Goal: Task Accomplishment & Management: Complete application form

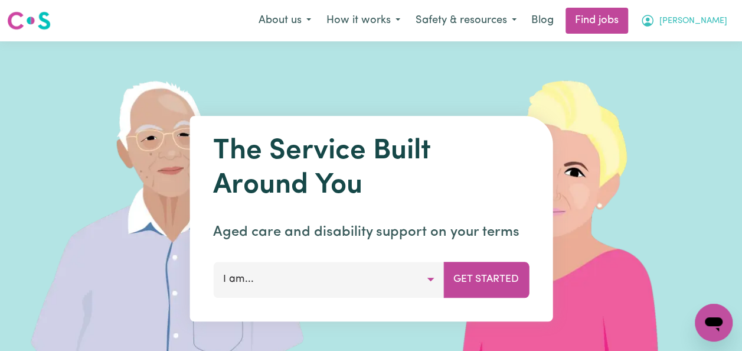
click at [711, 20] on span "[PERSON_NAME]" at bounding box center [693, 21] width 68 height 13
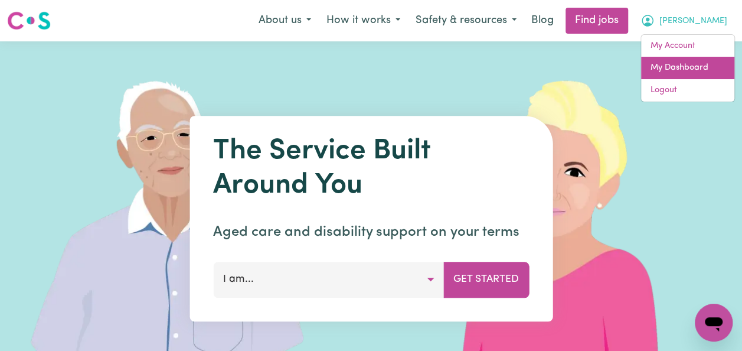
click at [685, 66] on link "My Dashboard" at bounding box center [687, 68] width 93 height 22
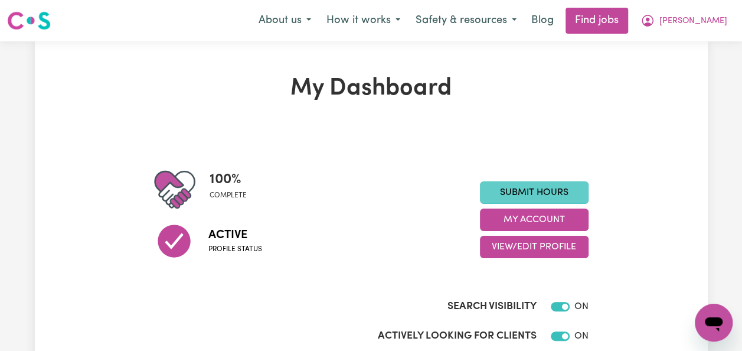
click at [560, 189] on link "Submit Hours" at bounding box center [534, 192] width 109 height 22
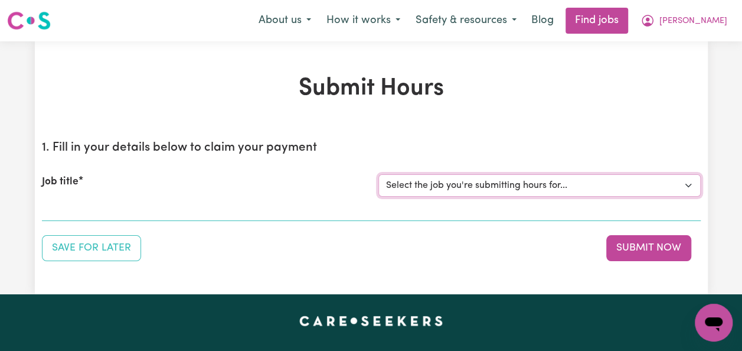
click at [686, 184] on select "Select the job you're submitting hours for... [[PERSON_NAME]] Italian Speaking …" at bounding box center [539, 185] width 322 height 22
select select "14719"
click at [378, 174] on select "Select the job you're submitting hours for... [[PERSON_NAME]] Italian Speaking …" at bounding box center [539, 185] width 322 height 22
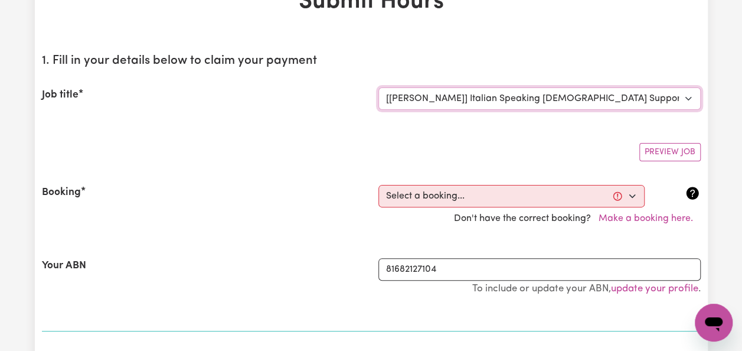
scroll to position [94, 0]
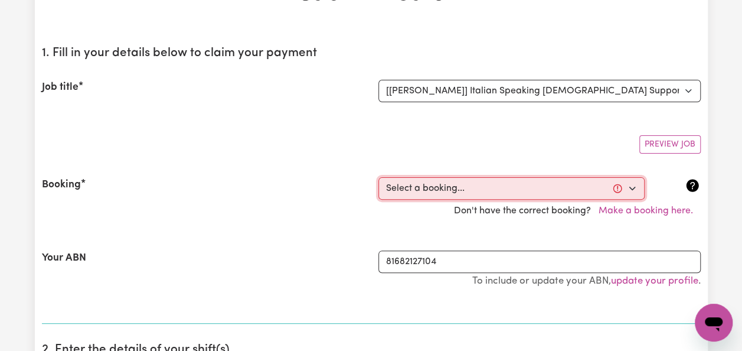
click at [626, 183] on select "Select a booking... [DATE] 10:00am to 12:00pm (RECURRING) [DATE] 10:00am to 12:…" at bounding box center [511, 188] width 266 height 22
select select "353076"
click at [378, 177] on select "Select a booking... [DATE] 10:00am to 12:00pm (RECURRING) [DATE] 10:00am to 12:…" at bounding box center [511, 188] width 266 height 22
type input "[DATE]"
type input "29"
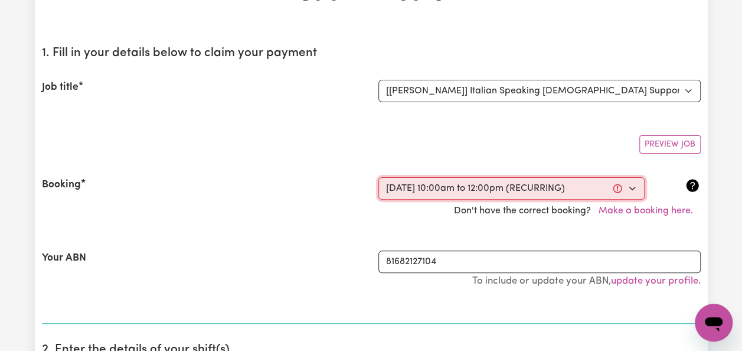
type input "8"
type input "2025"
type input "10:00"
type input "10"
type input "0"
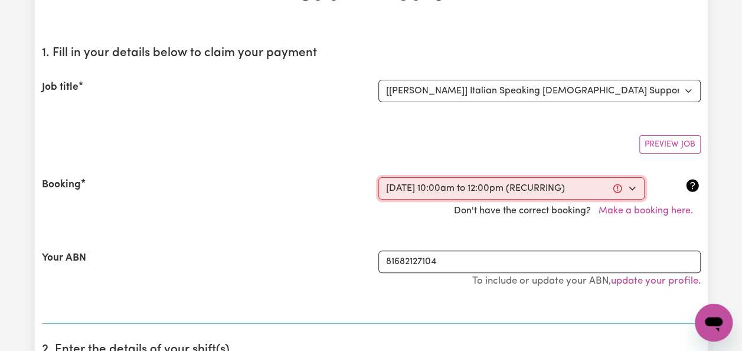
select select "am"
type input "12:00"
type input "12"
type input "0"
select select "pm"
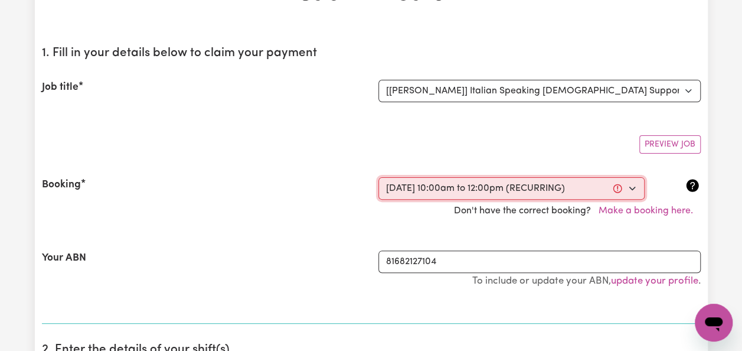
select select "50-Weekday"
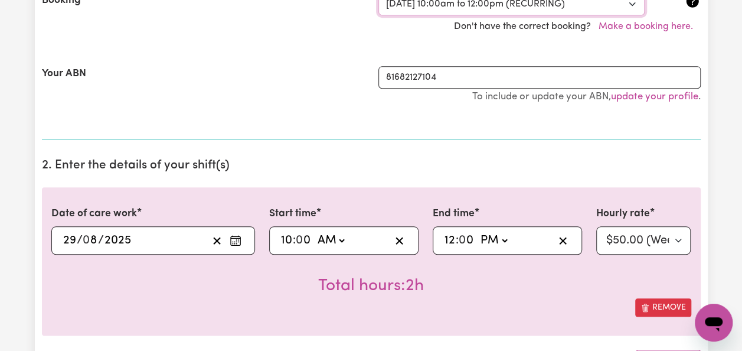
scroll to position [283, 0]
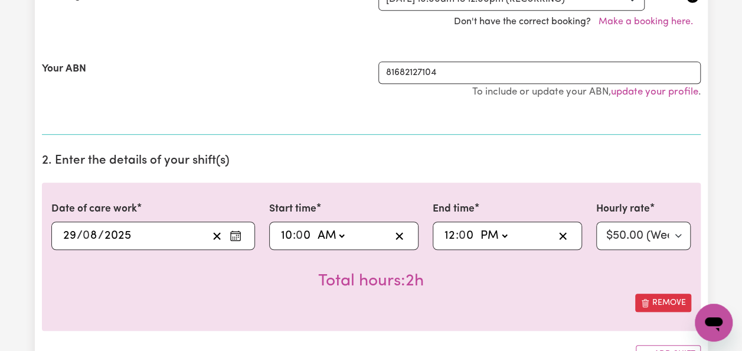
click at [471, 228] on input "0" at bounding box center [466, 236] width 15 height 18
type input "12:01"
type input "1"
type input "12:15"
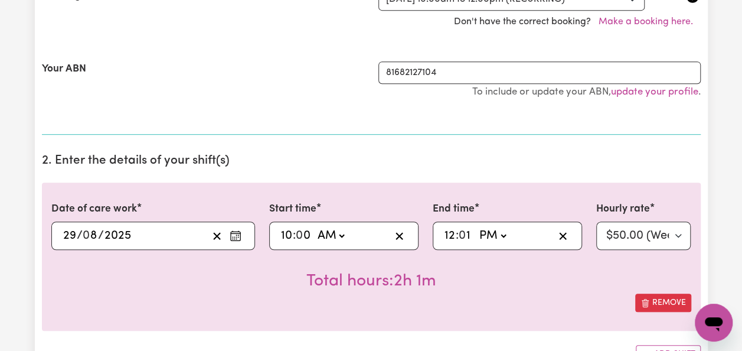
type input "15"
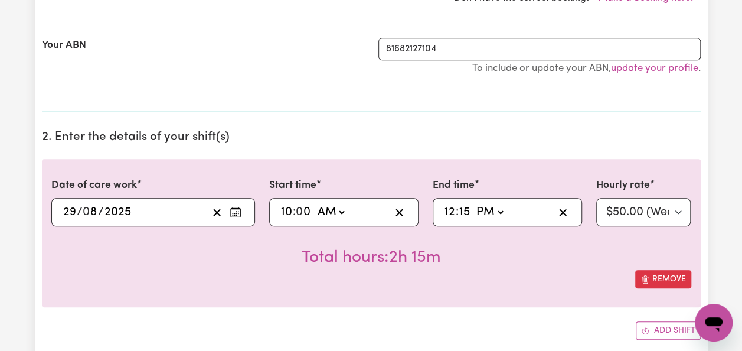
scroll to position [331, 0]
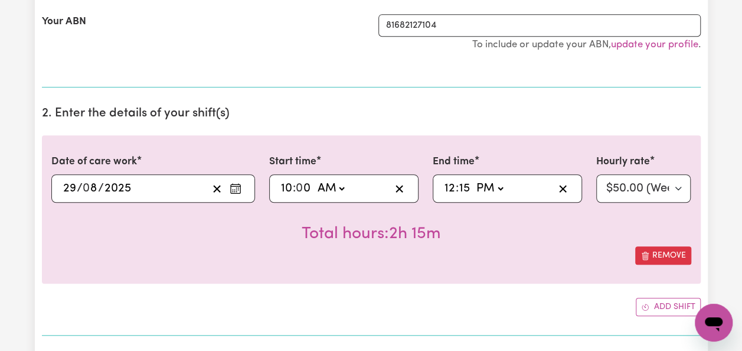
click at [312, 188] on input "15" at bounding box center [303, 188] width 15 height 18
type input "12:00"
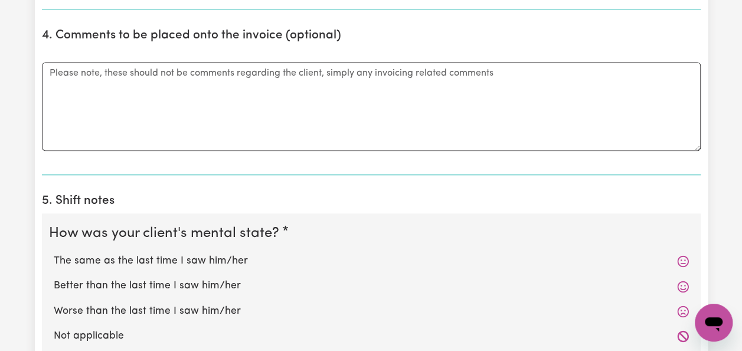
scroll to position [779, 0]
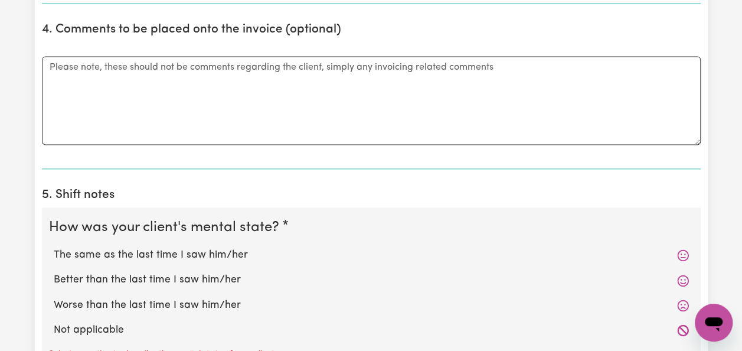
type input "00"
click at [684, 300] on icon at bounding box center [683, 305] width 12 height 12
click at [213, 302] on label "Worse than the last time I saw him/her" at bounding box center [371, 305] width 635 height 15
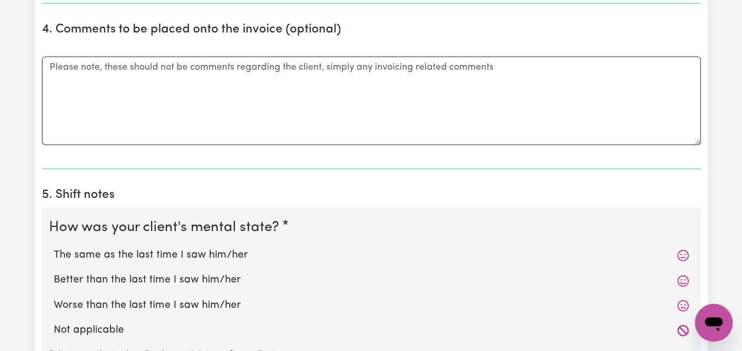
click at [54, 298] on input "Worse than the last time I saw him/her" at bounding box center [53, 297] width 1 height 1
radio input "true"
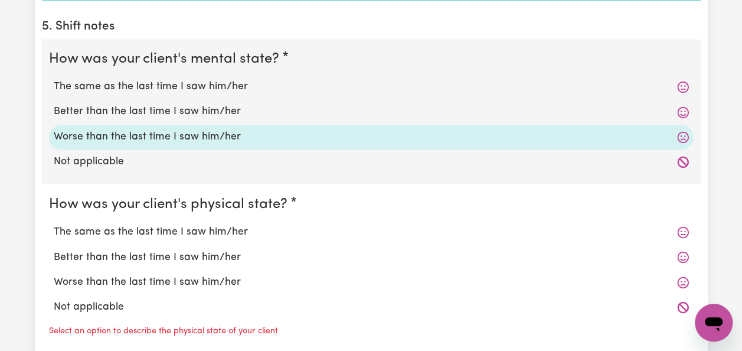
scroll to position [953, 0]
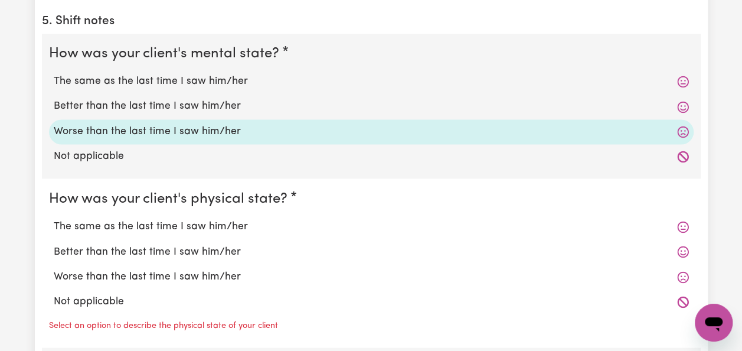
click at [175, 222] on label "The same as the last time I saw him/her" at bounding box center [371, 225] width 635 height 15
click at [54, 218] on input "The same as the last time I saw him/her" at bounding box center [53, 218] width 1 height 1
radio input "true"
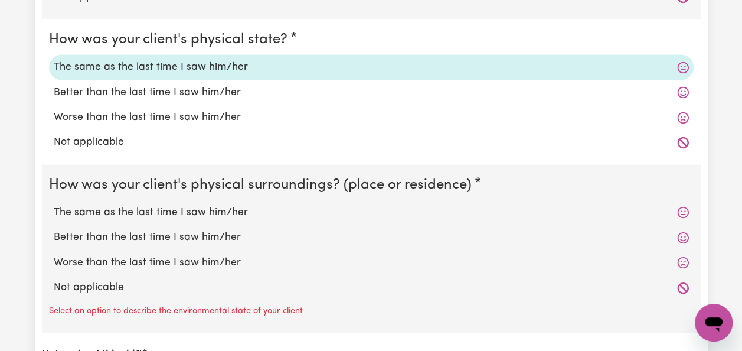
scroll to position [1118, 0]
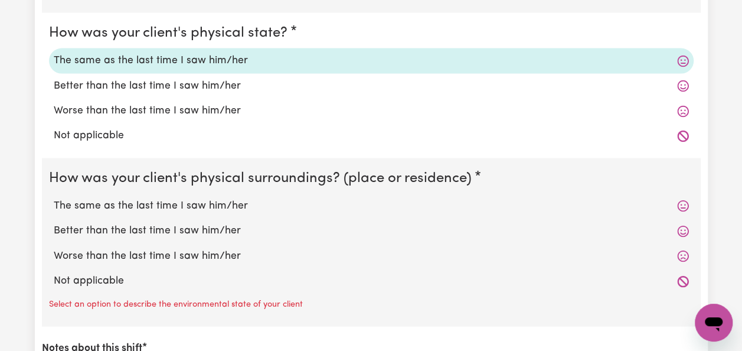
click at [222, 204] on label "The same as the last time I saw him/her" at bounding box center [371, 205] width 635 height 15
click at [54, 198] on input "The same as the last time I saw him/her" at bounding box center [53, 198] width 1 height 1
radio input "true"
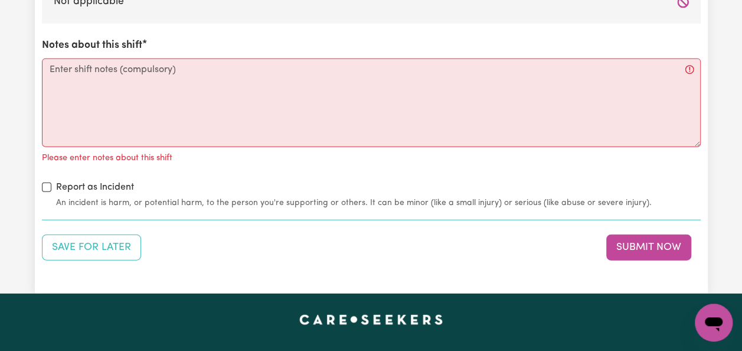
scroll to position [1401, 0]
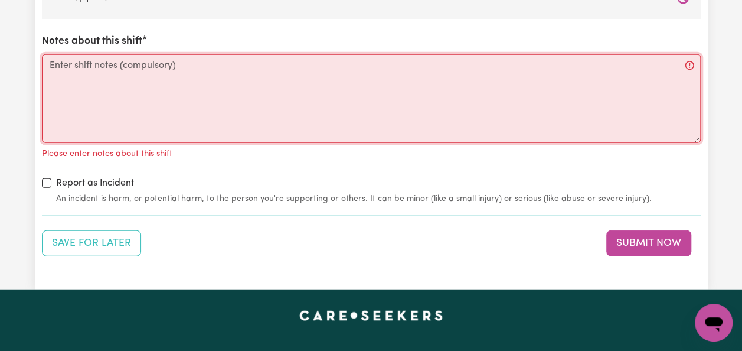
click at [57, 65] on textarea "Notes about this shift" at bounding box center [371, 98] width 659 height 89
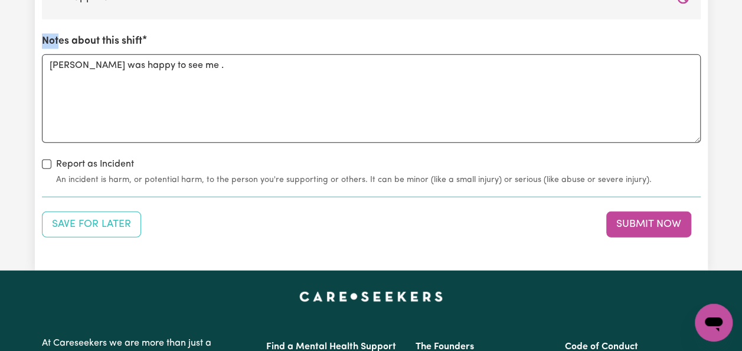
drag, startPoint x: 58, startPoint y: 44, endPoint x: 67, endPoint y: 153, distance: 109.6
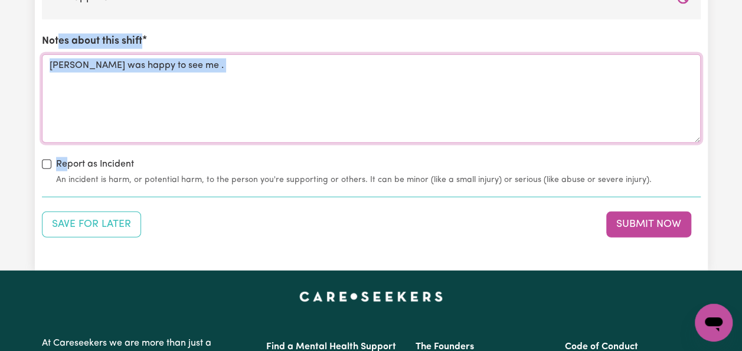
drag, startPoint x: 67, startPoint y: 153, endPoint x: 204, endPoint y: 61, distance: 165.4
click at [204, 61] on textarea "Dominica was happy to see me ." at bounding box center [371, 98] width 659 height 89
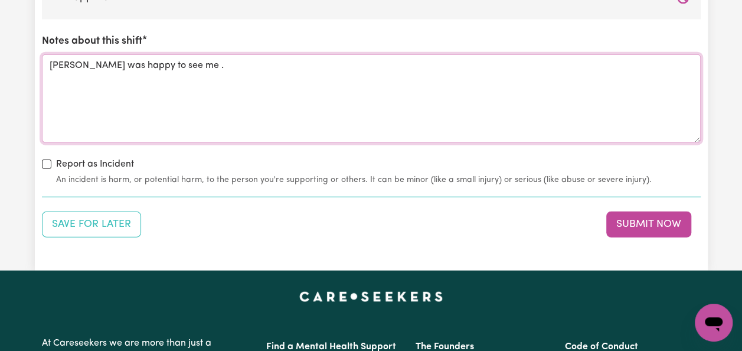
click at [204, 61] on textarea "Dominica was happy to see me ." at bounding box center [371, 98] width 659 height 89
click at [202, 64] on textarea "Dominica was happy to see me ." at bounding box center [371, 98] width 659 height 89
click at [202, 47] on div "Notes about this shift Dominica was happy to see me . Sat outside while i got c…" at bounding box center [371, 88] width 659 height 109
click at [349, 62] on textarea "Dominica was happy to see me . Sat outside while i got clothes and" at bounding box center [371, 98] width 659 height 89
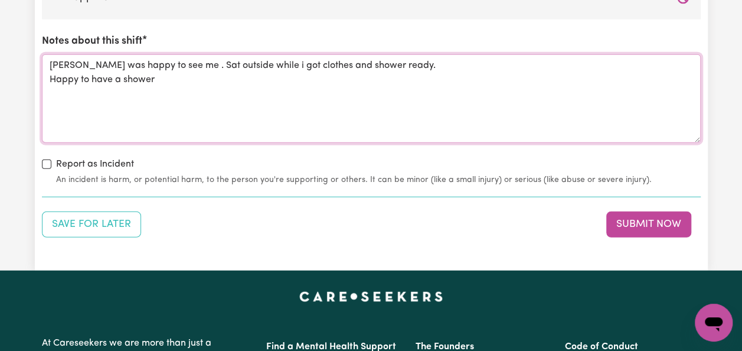
click at [354, 60] on textarea "Dominica was happy to see me . Sat outside while i got clothes and shower ready…" at bounding box center [371, 98] width 659 height 89
click at [162, 78] on textarea "Dominica was happy to see me . Sat outside while i got clothes and shower ready…" at bounding box center [371, 98] width 659 height 89
click at [149, 109] on textarea "Dominica was happy to see me . Sat outside while i got clothes and shower ready…" at bounding box center [371, 98] width 659 height 89
click at [292, 77] on textarea "Dominica was happy to see me . Sat outside while i got clothes and shower ready…" at bounding box center [371, 98] width 659 height 89
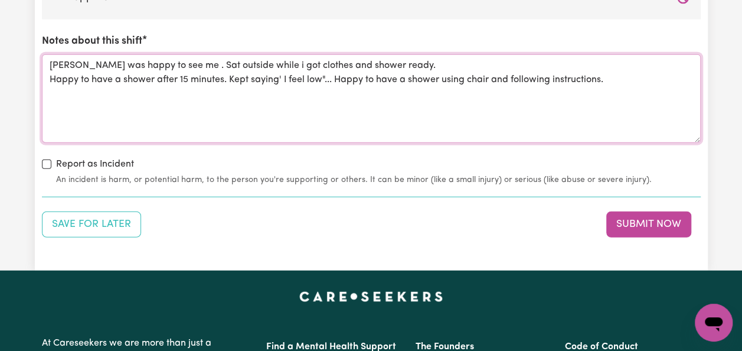
click at [47, 60] on textarea "Dominica was happy to see me . Sat outside while i got clothes and shower ready…" at bounding box center [371, 98] width 659 height 89
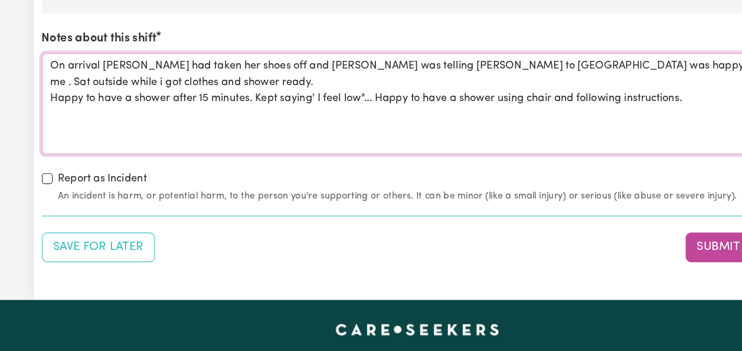
click at [42, 61] on textarea "On arrival Dominica had taken her shoes off and Antonio was telling Domenica to…" at bounding box center [371, 98] width 659 height 89
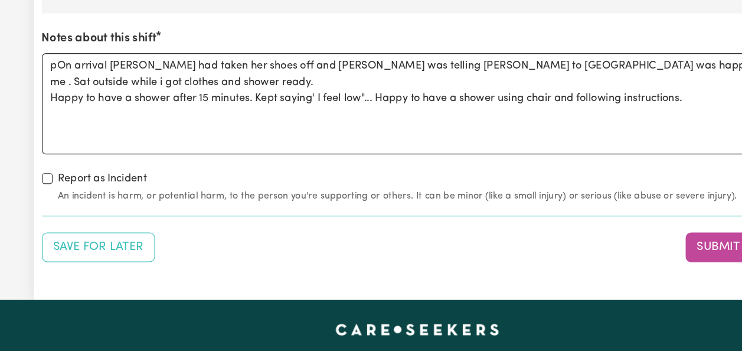
click at [124, 48] on div "Notes about this shift pOn arrival Dominica had taken her shoes off and Antonio…" at bounding box center [371, 88] width 659 height 109
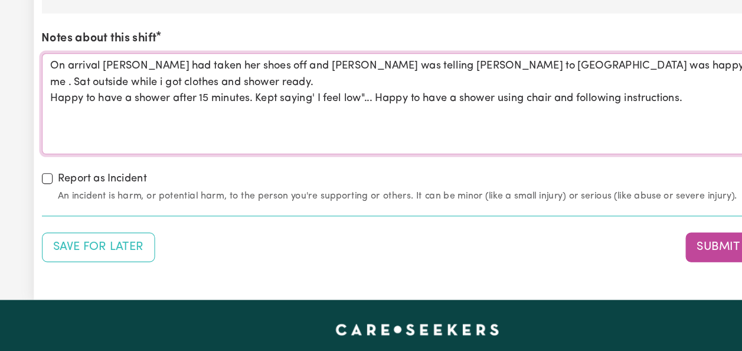
click at [400, 60] on textarea "On arrival Dominica had taken her shoes off and Antonio was telling Domenica to…" at bounding box center [371, 98] width 659 height 89
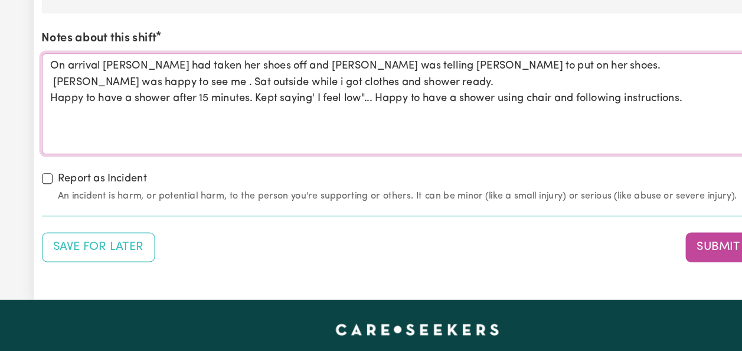
click at [388, 66] on textarea "On arrival Dominica had taken her shoes off and Antonio was telling Domenica to…" at bounding box center [371, 98] width 659 height 89
click at [49, 74] on textarea "On arrival Dominica had taken her shoes off and Antonio was telling Domenicato …" at bounding box center [371, 98] width 659 height 89
click at [189, 77] on textarea "On arrival Dominica had taken her shoes off and Antonio was telling Domenicato …" at bounding box center [371, 98] width 659 height 89
click at [609, 91] on textarea "On arrival Dominica had taken her shoes off and Antonio was telling Domenicato …" at bounding box center [371, 98] width 659 height 89
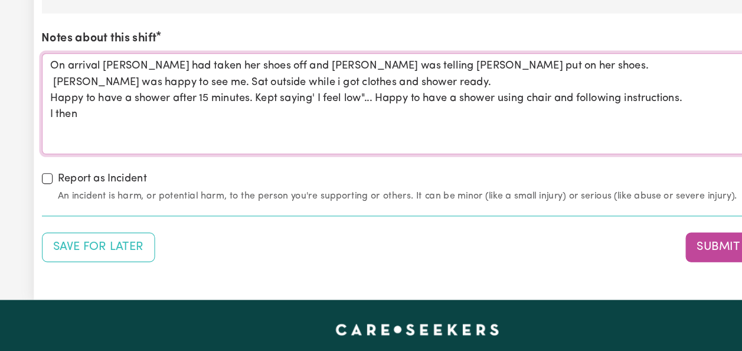
click at [609, 91] on textarea "On arrival Dominica had taken her shoes off and Antonio was telling Domenicato …" at bounding box center [371, 98] width 659 height 89
click at [610, 91] on textarea "On arrival Dominica had taken her shoes off and Antonio was telling Domenicato …" at bounding box center [371, 98] width 659 height 89
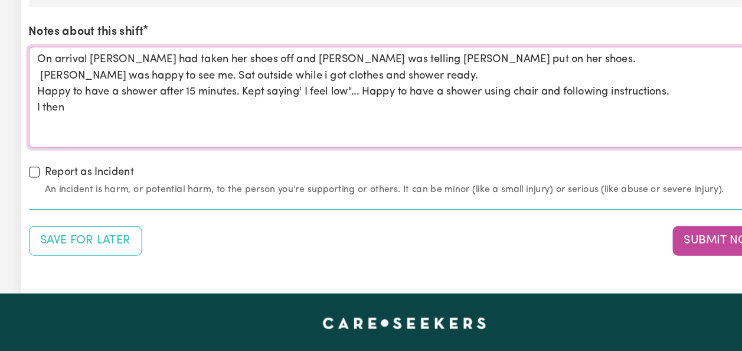
click at [79, 106] on textarea "On arrival Dominica had taken her shoes off and Antonio was telling Domenicato …" at bounding box center [371, 98] width 659 height 89
click at [136, 104] on textarea "On arrival Dominica had taken her shoes off and Antonio was telling Domenicato …" at bounding box center [371, 98] width 659 height 89
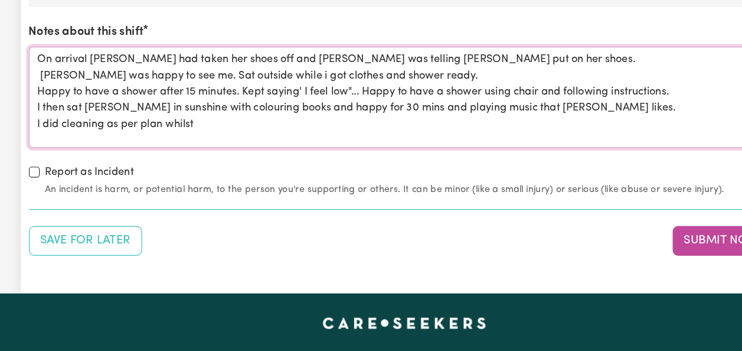
click at [577, 97] on textarea "On arrival Dominica had taken her shoes off and Antonio was telling Domenicato …" at bounding box center [371, 98] width 659 height 89
click at [203, 118] on textarea "On arrival Dominica had taken her shoes off and Antonio was telling Domenicato …" at bounding box center [371, 98] width 659 height 89
click at [197, 122] on textarea "On arrival Dominica had taken her shoes off and Antonio was telling Domenicato …" at bounding box center [371, 98] width 659 height 89
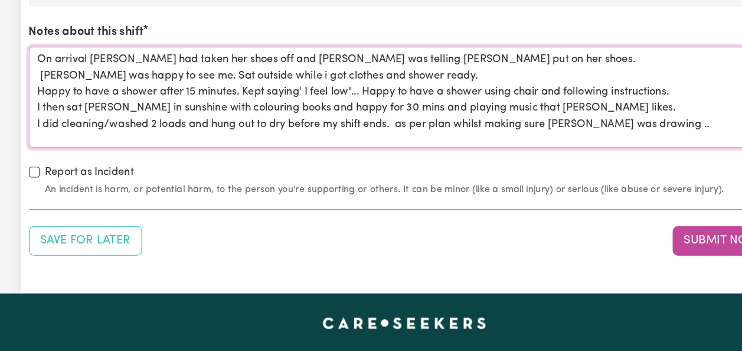
click at [106, 119] on textarea "On arrival Dominica had taken her shoes off and Antonio was telling Domenicato …" at bounding box center [371, 98] width 659 height 89
click at [604, 118] on textarea "On arrival Dominica had taken her shoes off and Antonio was telling Domenicato …" at bounding box center [371, 98] width 659 height 89
click at [161, 127] on textarea "On arrival Dominica had taken her shoes off and Antonio was telling Domenicato …" at bounding box center [371, 98] width 659 height 89
click at [257, 135] on textarea "On arrival Dominica had taken her shoes off and Antonio was telling Domenicato …" at bounding box center [371, 98] width 659 height 89
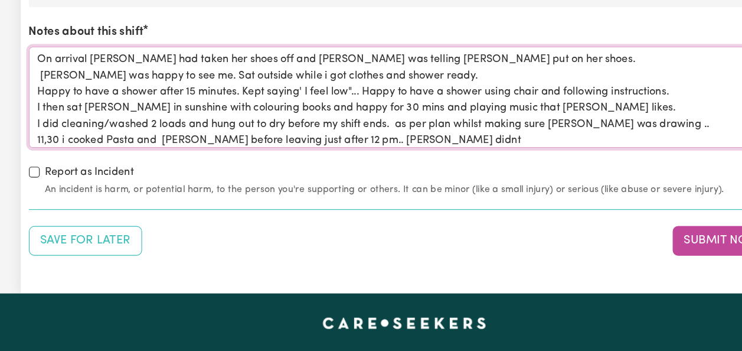
click at [379, 132] on textarea "On arrival Dominica had taken her shoes off and Antonio was telling Domenicato …" at bounding box center [371, 98] width 659 height 89
click at [382, 132] on textarea "On arrival Dominica had taken her shoes off and Antonio was telling Domenicato …" at bounding box center [371, 98] width 659 height 89
click at [398, 133] on textarea "On arrival Dominica had taken her shoes off and Antonio was telling Domenicato …" at bounding box center [371, 98] width 659 height 89
click at [480, 133] on textarea "On arrival Dominica had taken her shoes off and Antonio was telling Domenicato …" at bounding box center [371, 98] width 659 height 89
click at [266, 132] on textarea "On arrival Dominica had taken her shoes off and Antonio was telling Domenicato …" at bounding box center [371, 98] width 659 height 89
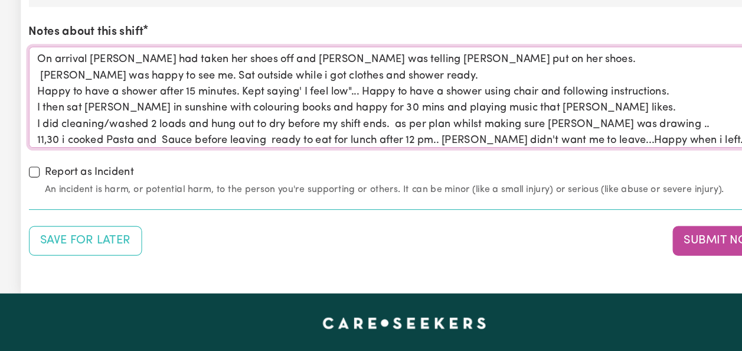
click at [370, 129] on textarea "On arrival Dominica had taken her shoes off and Antonio was telling Domenicato …" at bounding box center [371, 98] width 659 height 89
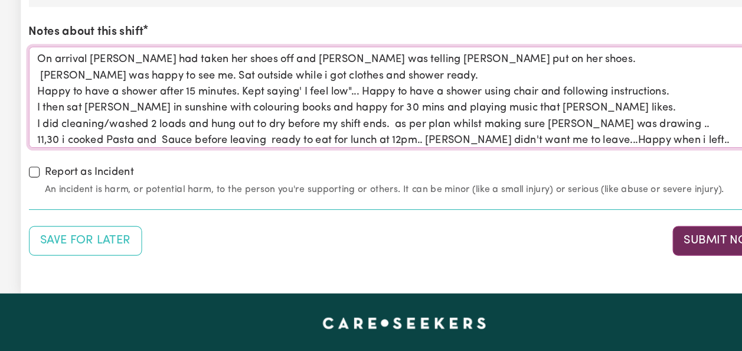
type textarea "On arrival Dominica had taken her shoes off and Antonio was telling Domenicato …"
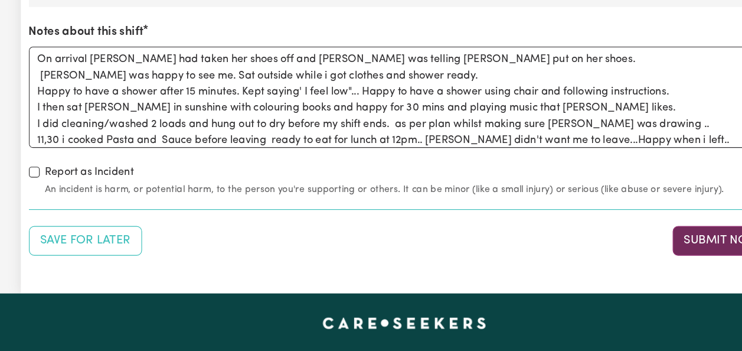
click at [633, 223] on button "Submit Now" at bounding box center [648, 224] width 85 height 26
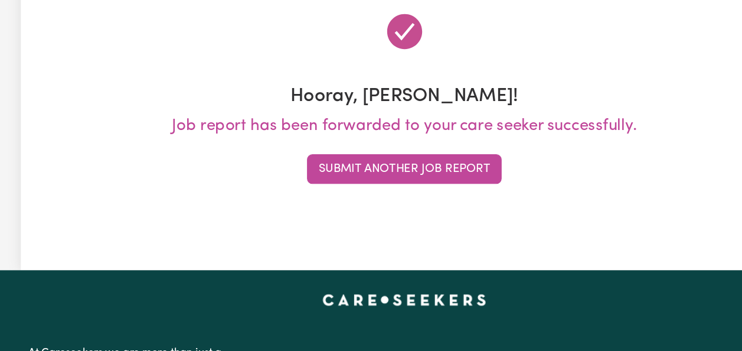
scroll to position [0, 0]
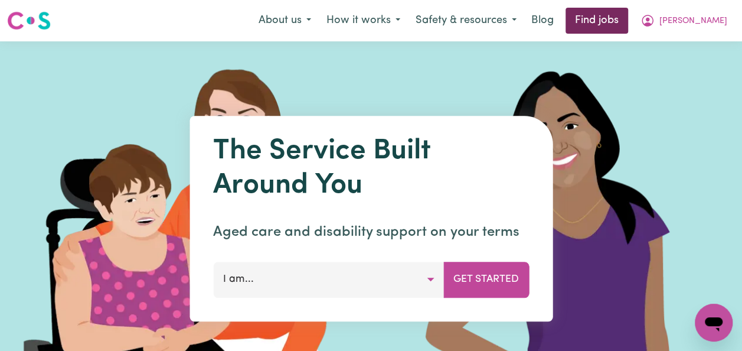
click at [628, 21] on link "Find jobs" at bounding box center [597, 21] width 63 height 26
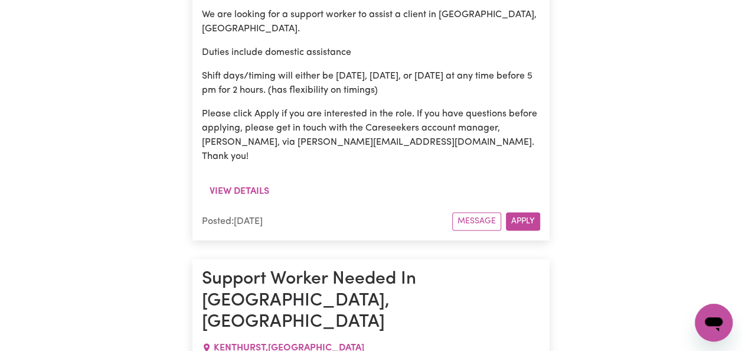
scroll to position [7568, 0]
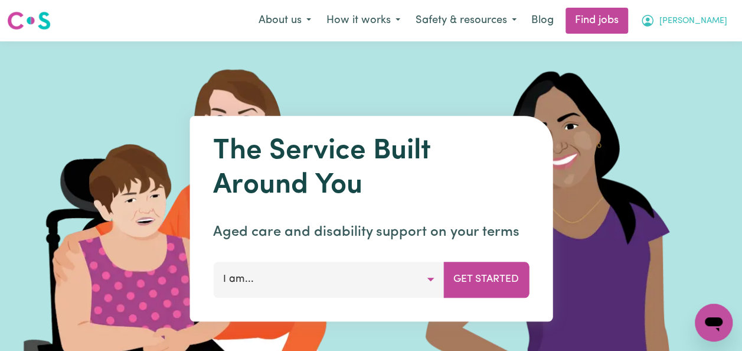
click at [710, 15] on span "[PERSON_NAME]" at bounding box center [693, 21] width 68 height 13
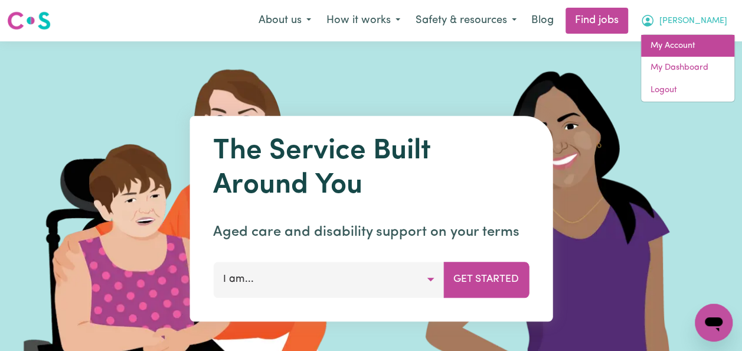
click at [689, 44] on link "My Account" at bounding box center [687, 46] width 93 height 22
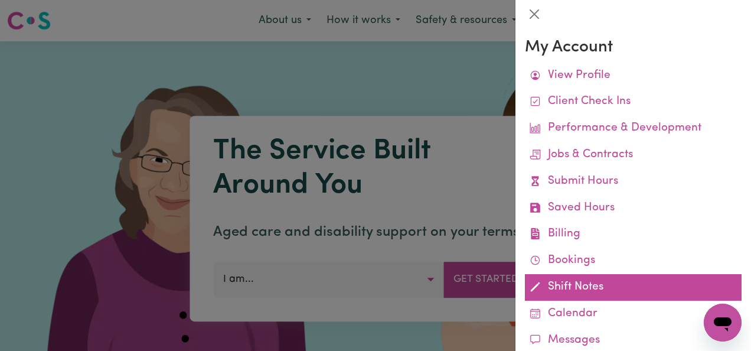
click at [562, 287] on link "Shift Notes" at bounding box center [633, 287] width 217 height 27
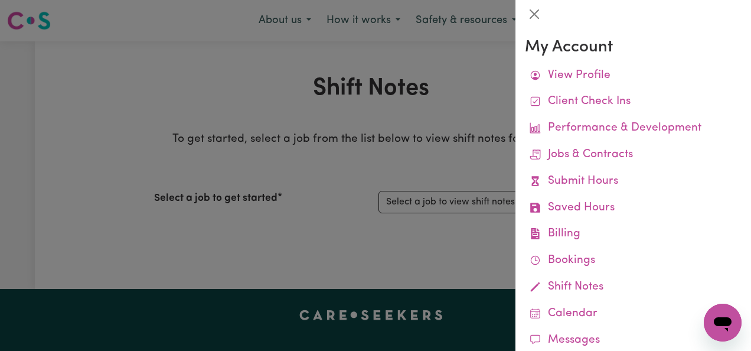
click at [562, 287] on link "Shift Notes" at bounding box center [633, 287] width 217 height 27
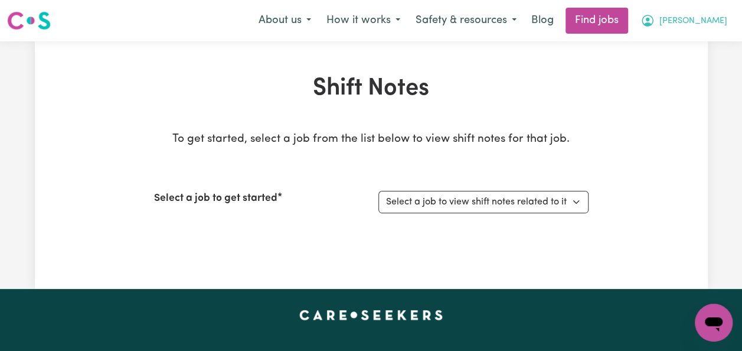
click at [712, 24] on span "[PERSON_NAME]" at bounding box center [693, 21] width 68 height 13
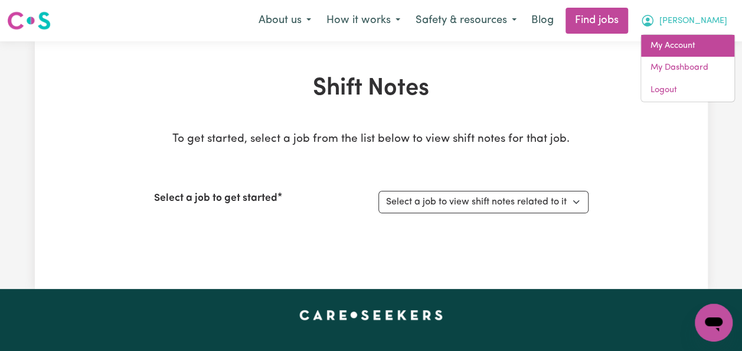
click at [695, 44] on link "My Account" at bounding box center [687, 46] width 93 height 22
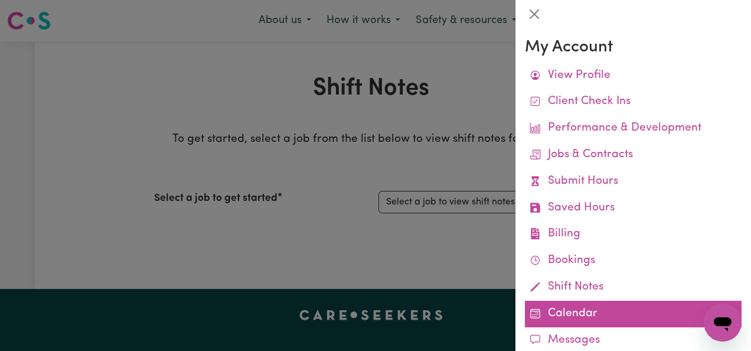
click at [578, 309] on link "Calendar" at bounding box center [633, 313] width 217 height 27
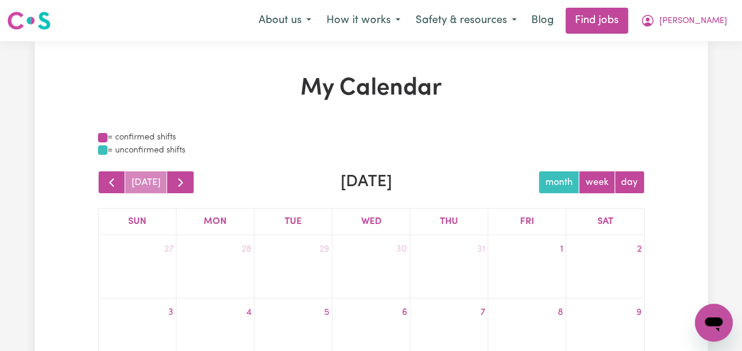
click at [166, 135] on div "= confirmed shifts" at bounding box center [371, 137] width 547 height 13
click at [182, 182] on button "button" at bounding box center [180, 182] width 28 height 23
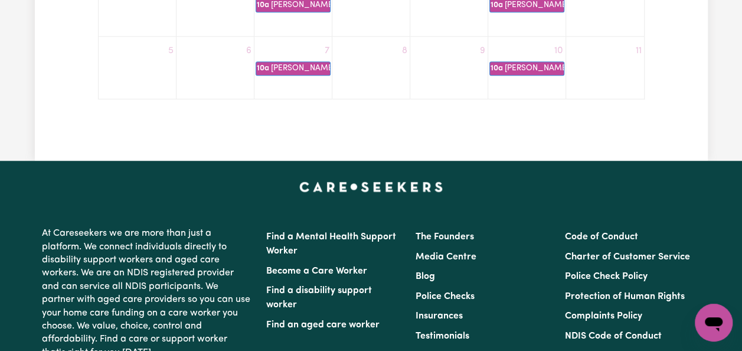
scroll to position [527, 0]
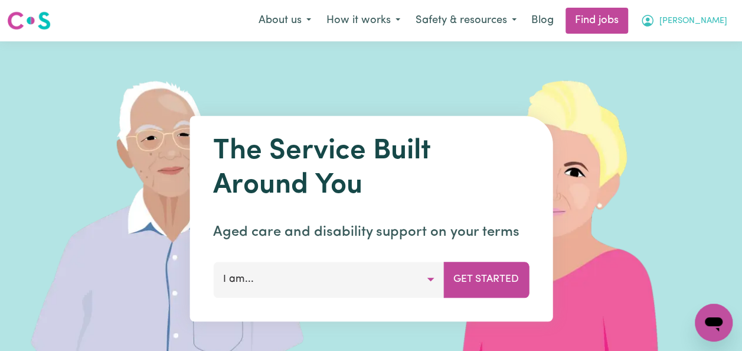
click at [713, 21] on span "[PERSON_NAME]" at bounding box center [693, 21] width 68 height 13
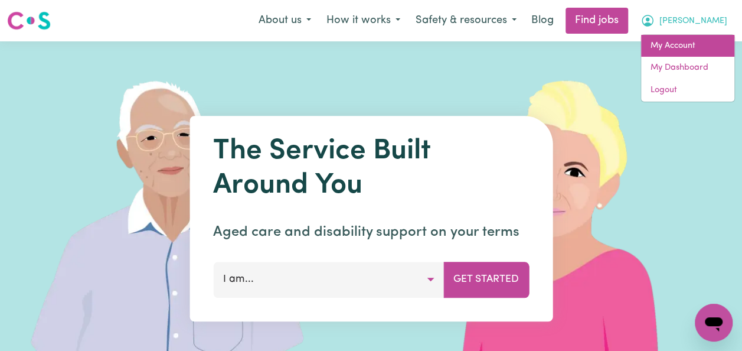
click at [693, 41] on link "My Account" at bounding box center [687, 46] width 93 height 22
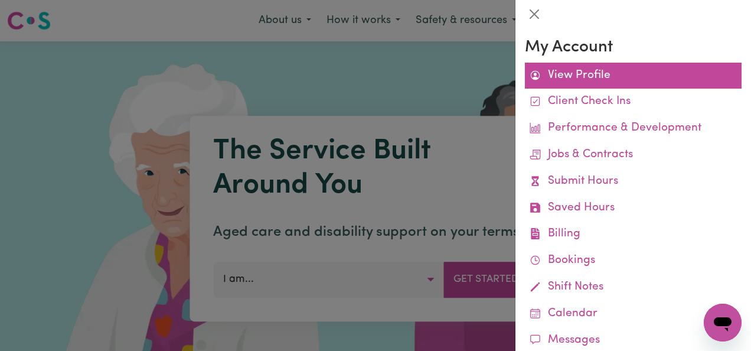
click at [615, 80] on link "View Profile" at bounding box center [633, 76] width 217 height 27
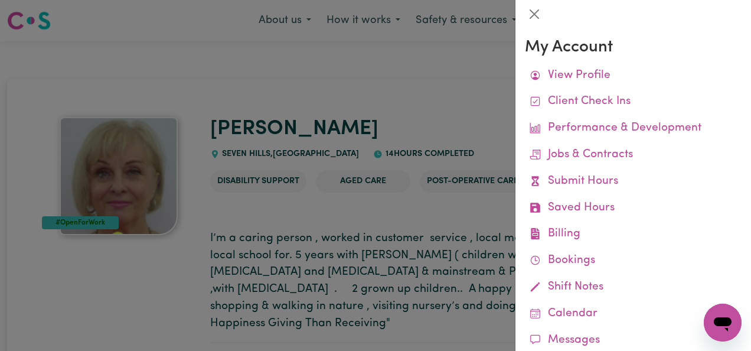
click at [492, 98] on div at bounding box center [375, 175] width 751 height 351
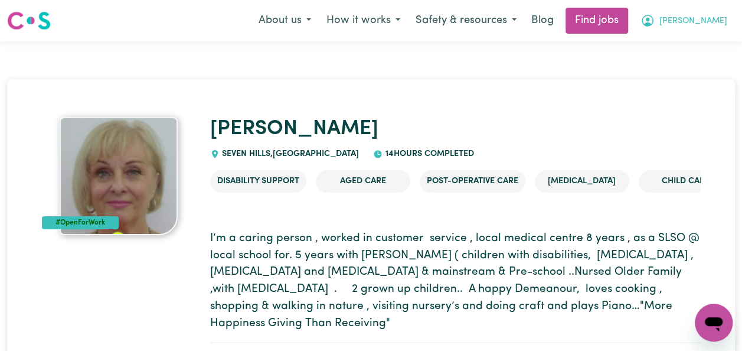
click at [715, 18] on span "[PERSON_NAME]" at bounding box center [693, 21] width 68 height 13
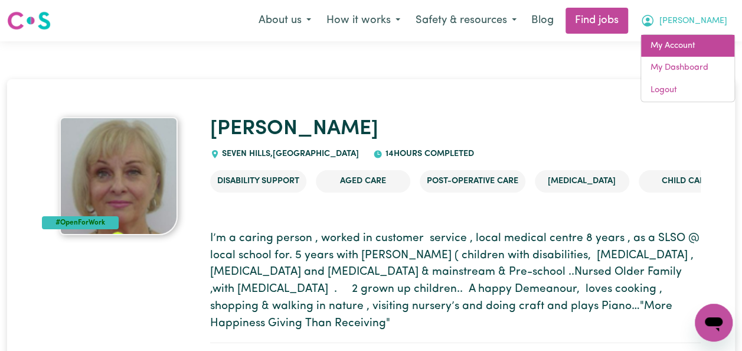
click at [704, 41] on link "My Account" at bounding box center [687, 46] width 93 height 22
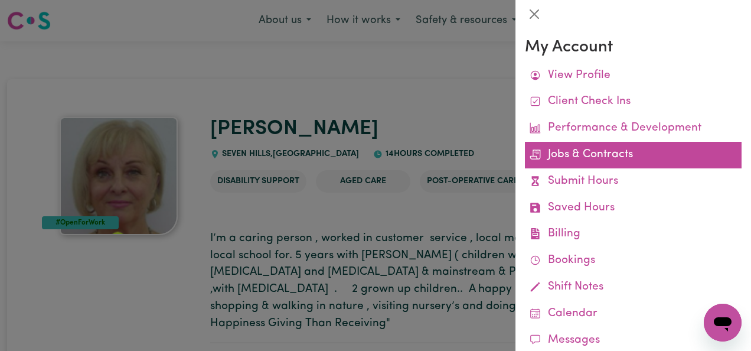
click at [604, 154] on link "Jobs & Contracts" at bounding box center [633, 155] width 217 height 27
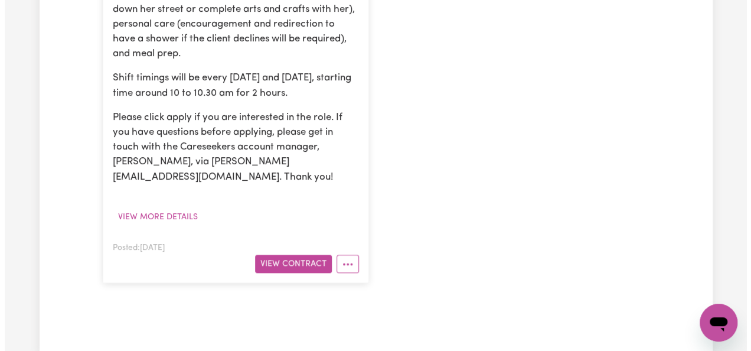
scroll to position [496, 0]
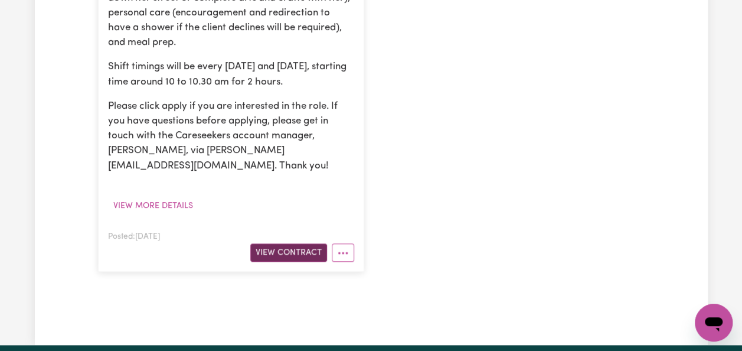
click at [302, 243] on button "View Contract" at bounding box center [288, 252] width 77 height 18
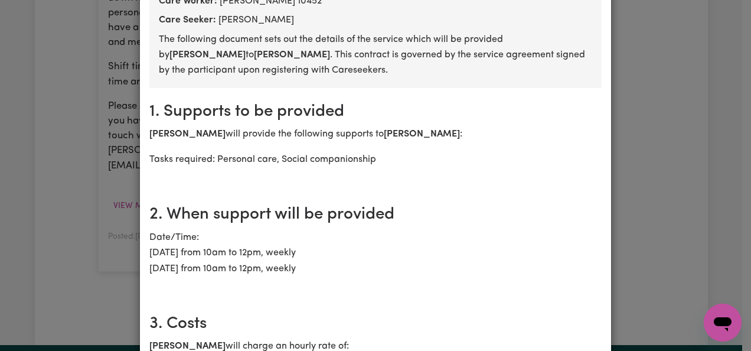
scroll to position [134, 0]
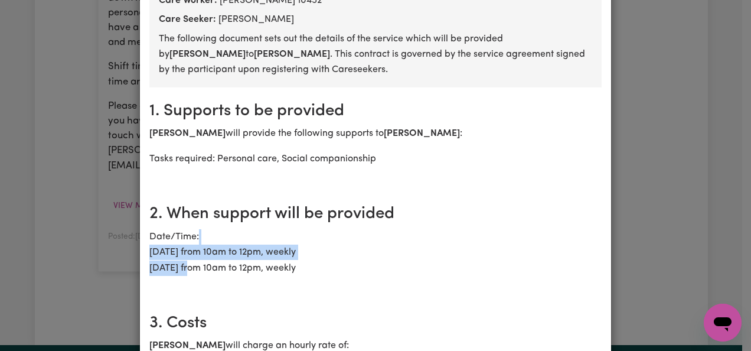
drag, startPoint x: 568, startPoint y: 251, endPoint x: 572, endPoint y: 233, distance: 19.3
click at [572, 233] on p "Date/Time: Friday 25th July from 10am to 12pm, weekly Tuesday 29th July from 10…" at bounding box center [375, 252] width 452 height 47
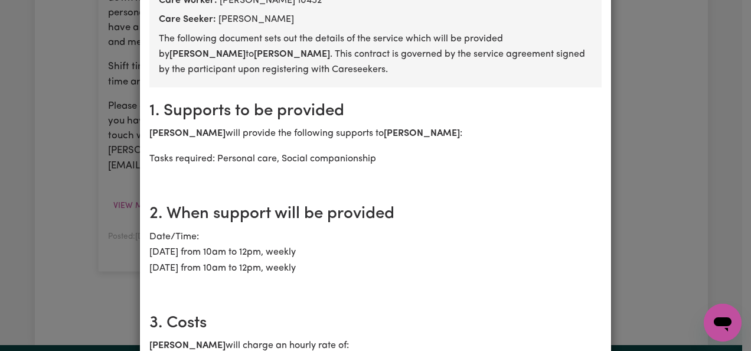
drag, startPoint x: 572, startPoint y: 233, endPoint x: 540, endPoint y: 263, distance: 44.7
click at [540, 263] on p "Date/Time: Friday 25th July from 10am to 12pm, weekly Tuesday 29th July from 10…" at bounding box center [375, 252] width 452 height 47
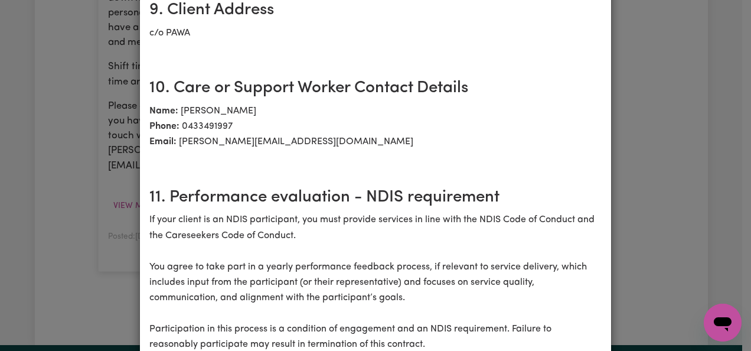
scroll to position [1262, 0]
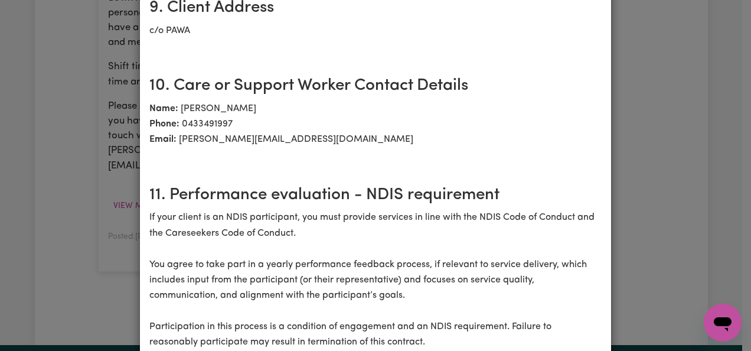
click at [740, 316] on div "Open messaging window" at bounding box center [722, 322] width 35 height 35
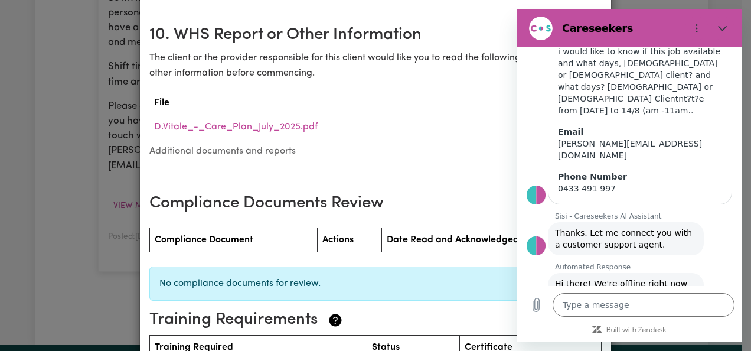
scroll to position [1663, 0]
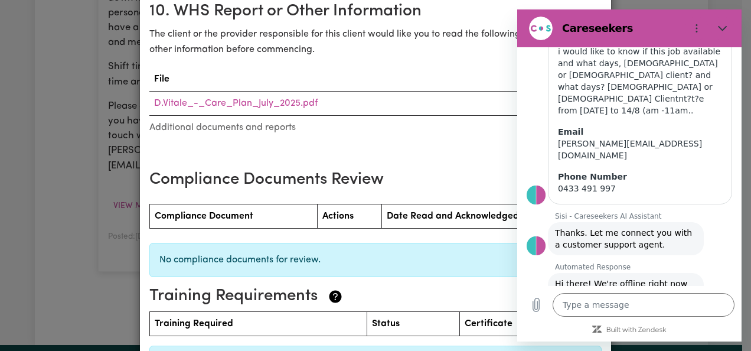
click at [460, 162] on section "10. WHS Report or Other Information The client or the provider responsible for …" at bounding box center [375, 79] width 452 height 182
click at [485, 12] on h2 "10. WHS Report or Other Information" at bounding box center [375, 12] width 452 height 20
click at [479, 146] on section "10. WHS Report or Other Information The client or the provider responsible for …" at bounding box center [375, 79] width 452 height 182
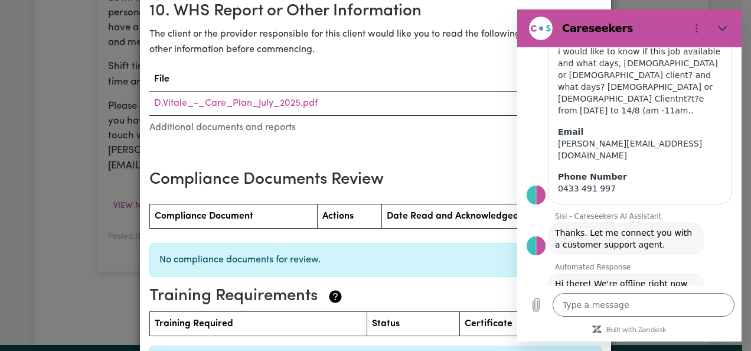
click at [479, 146] on section "10. WHS Report or Other Information The client or the provider responsible for …" at bounding box center [375, 79] width 452 height 182
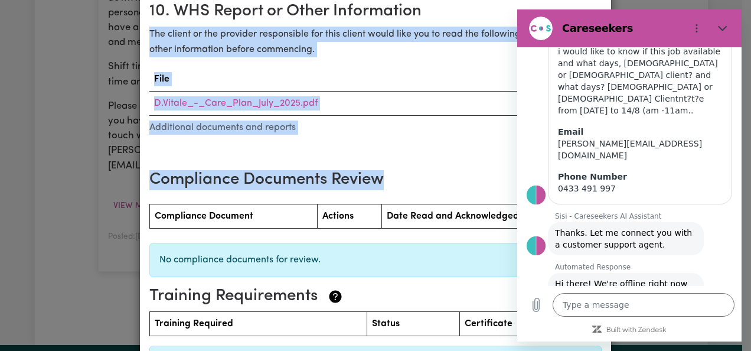
drag, startPoint x: 479, startPoint y: 146, endPoint x: 476, endPoint y: 176, distance: 29.7
click at [476, 176] on h3 "Compliance Documents Review" at bounding box center [375, 180] width 452 height 20
click at [483, 72] on th "File" at bounding box center [375, 79] width 452 height 24
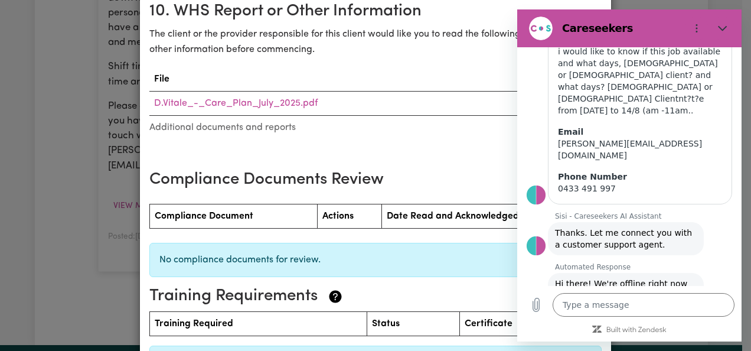
click at [483, 72] on th "File" at bounding box center [375, 79] width 452 height 24
click at [472, 299] on h3 "Training Requirements" at bounding box center [370, 296] width 443 height 20
click at [724, 27] on icon "Close" at bounding box center [722, 28] width 9 height 9
type textarea "x"
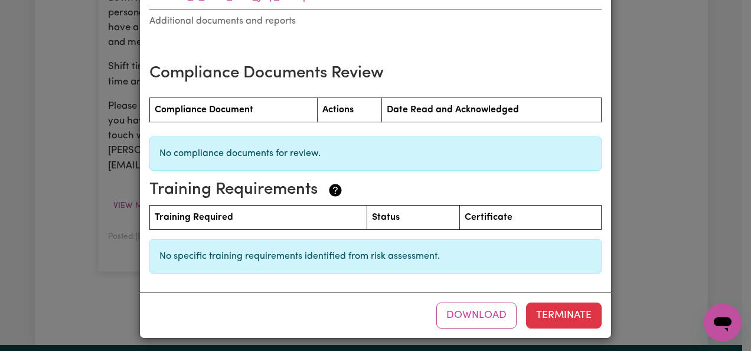
scroll to position [1772, 0]
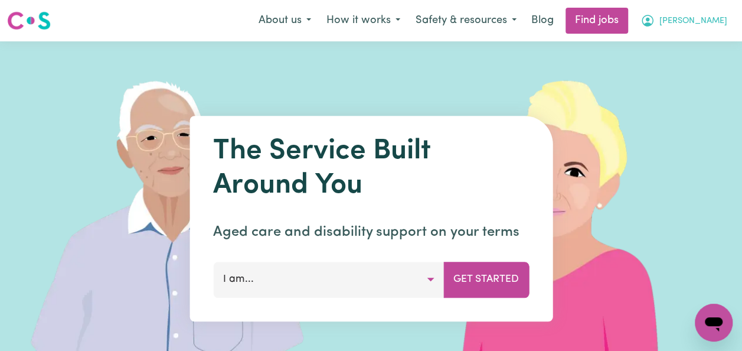
click at [705, 21] on span "[PERSON_NAME]" at bounding box center [693, 21] width 68 height 13
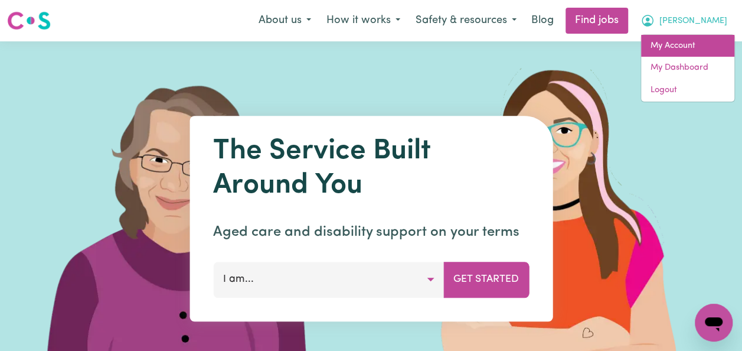
click at [699, 43] on link "My Account" at bounding box center [687, 46] width 93 height 22
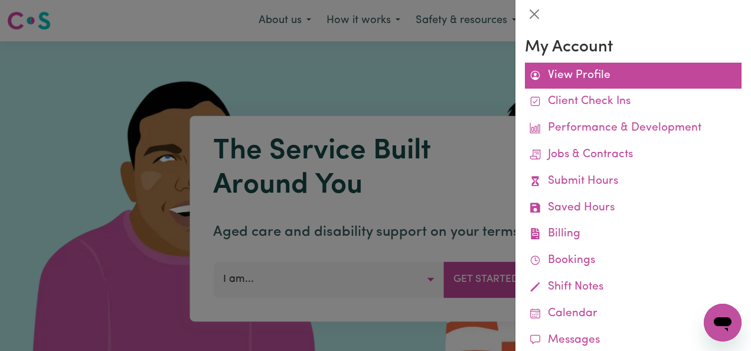
click at [611, 73] on link "View Profile" at bounding box center [633, 76] width 217 height 27
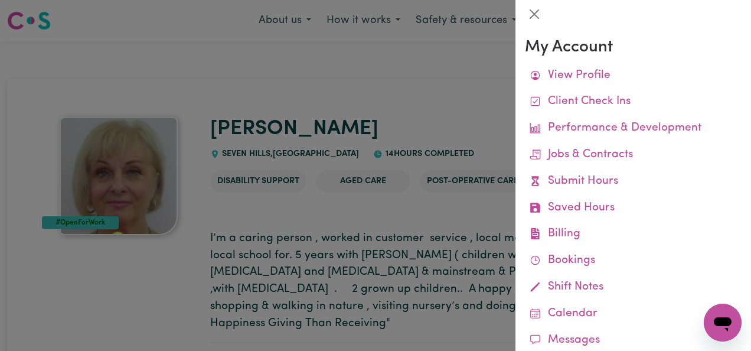
click at [485, 215] on div at bounding box center [375, 175] width 751 height 351
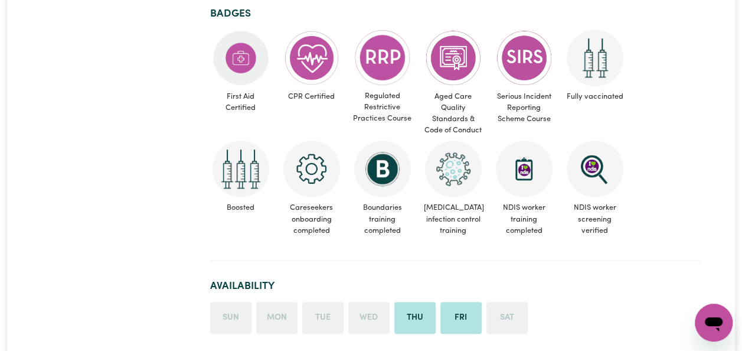
scroll to position [362, 0]
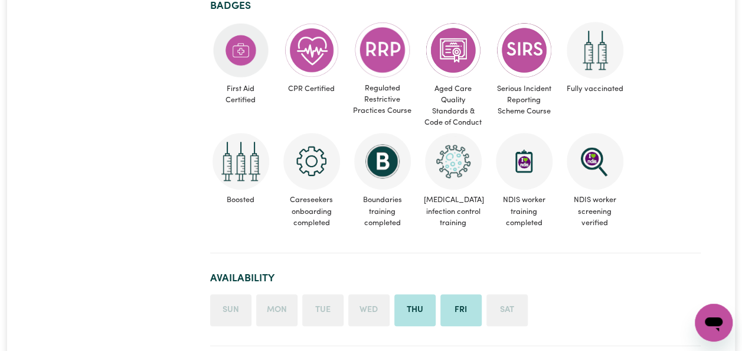
click at [323, 295] on li "Tue" at bounding box center [322, 310] width 41 height 32
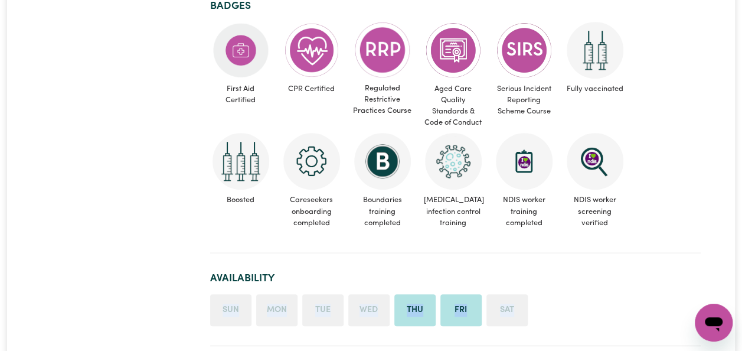
click at [323, 295] on li "Tue" at bounding box center [322, 310] width 41 height 32
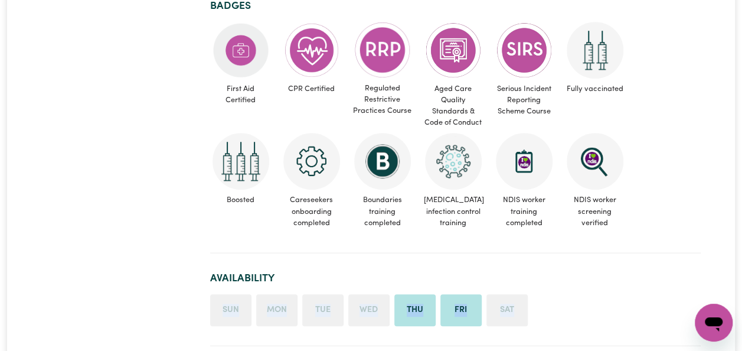
click at [323, 295] on li "Tue" at bounding box center [322, 310] width 41 height 32
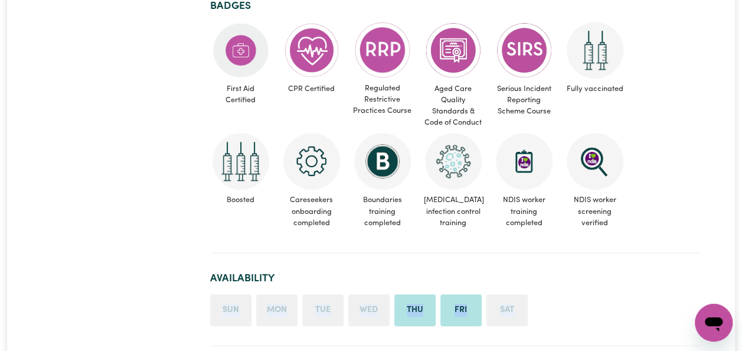
click at [323, 295] on li "Tue" at bounding box center [322, 310] width 41 height 32
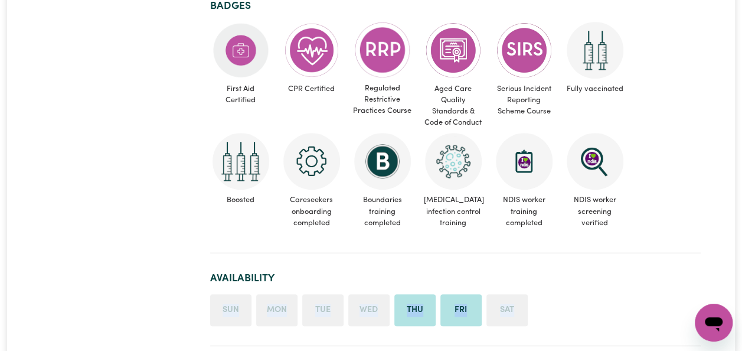
click at [323, 295] on li "Tue" at bounding box center [322, 310] width 41 height 32
click at [412, 272] on h2 "Availability" at bounding box center [455, 278] width 491 height 12
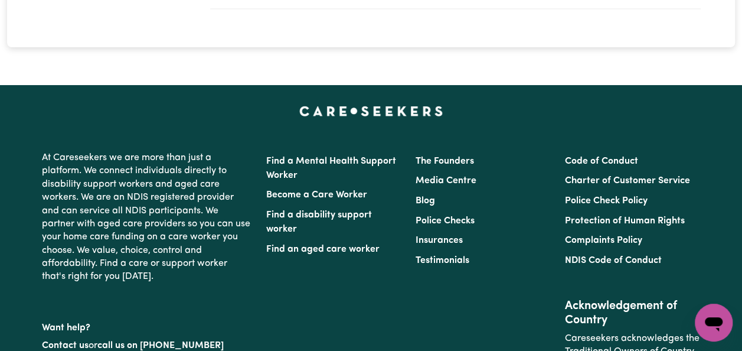
scroll to position [2242, 0]
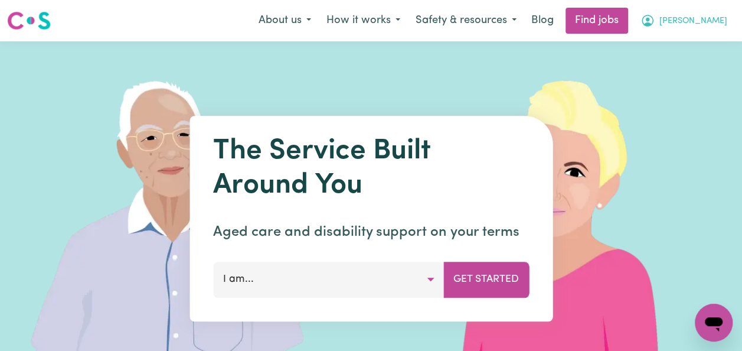
click at [711, 21] on span "[PERSON_NAME]" at bounding box center [693, 21] width 68 height 13
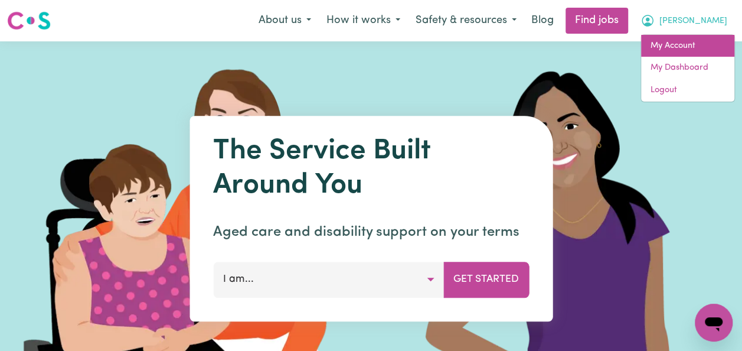
click at [698, 43] on link "My Account" at bounding box center [687, 46] width 93 height 22
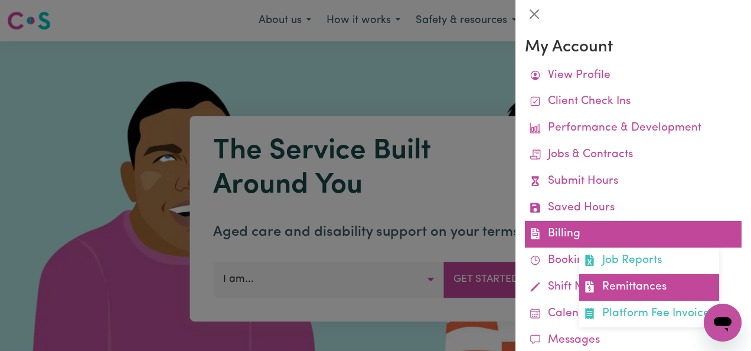
click at [617, 281] on link "Remittances" at bounding box center [649, 287] width 140 height 27
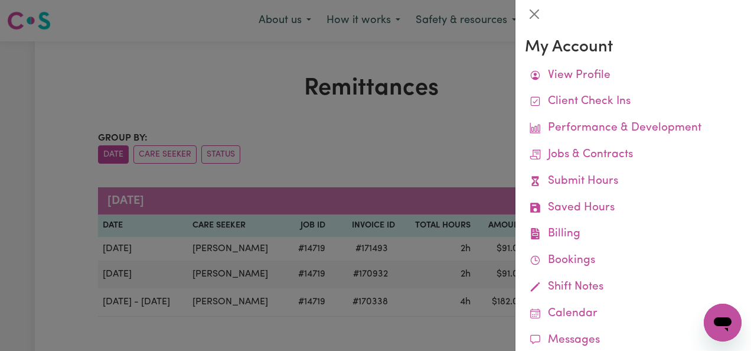
click at [492, 176] on div at bounding box center [375, 175] width 751 height 351
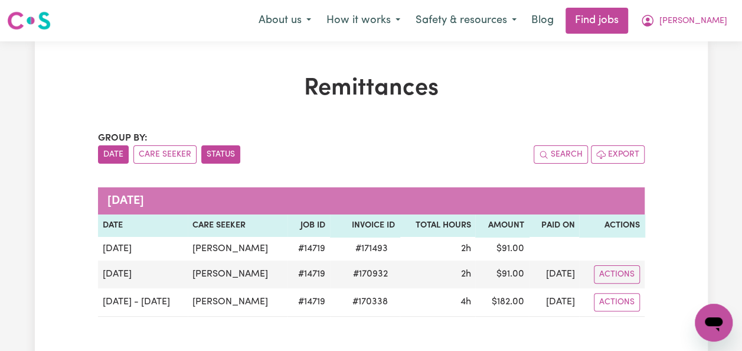
click at [213, 153] on button "Status" at bounding box center [220, 154] width 39 height 18
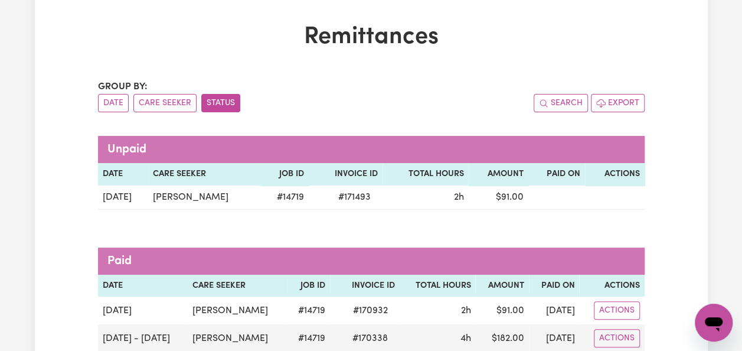
scroll to position [52, 0]
